Goal: Find specific page/section: Find specific page/section

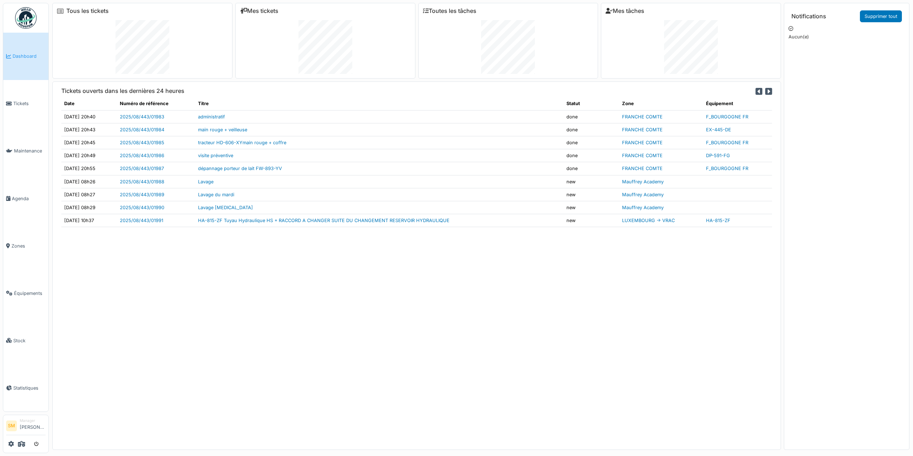
click at [26, 21] on img at bounding box center [26, 18] width 22 height 22
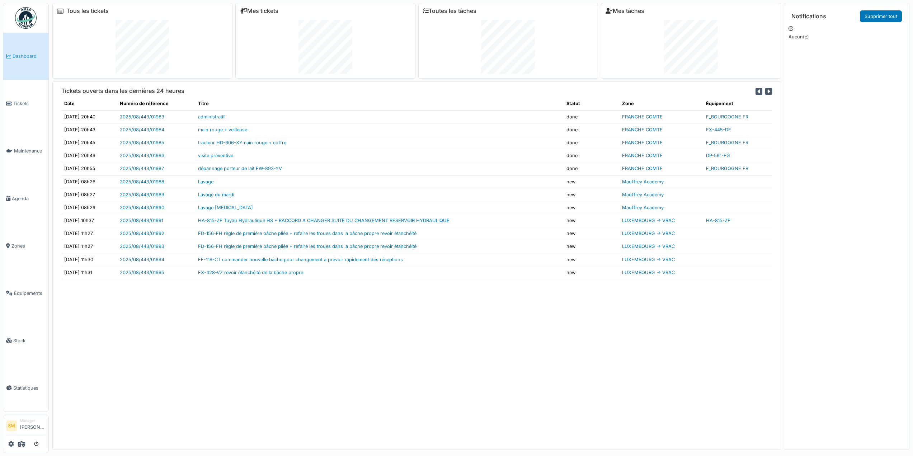
click at [164, 259] on link "2025/08/443/01994" at bounding box center [142, 259] width 45 height 5
